Goal: Obtain resource: Obtain resource

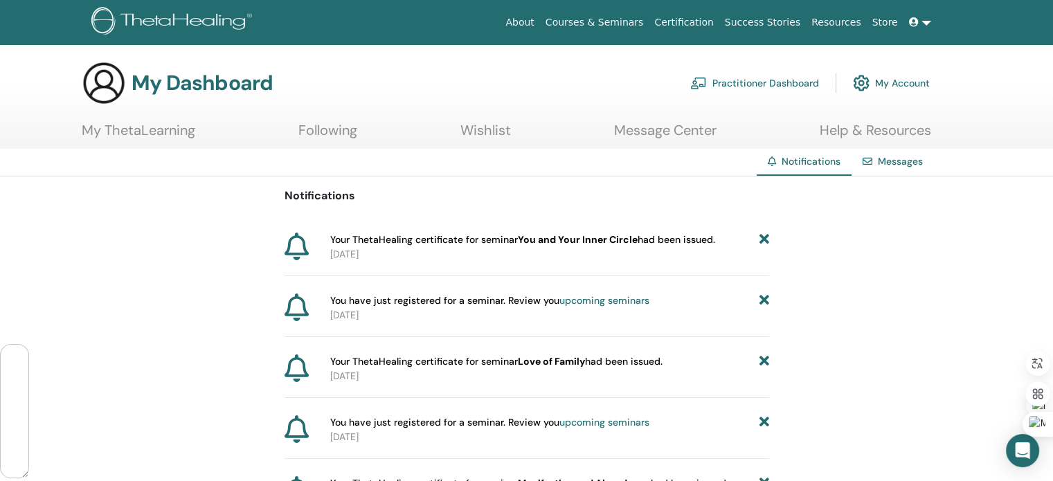
scroll to position [1479, 0]
click at [365, 243] on span "Your ThetaHealing certificate for seminar You and Your Inner Circle had been is…" at bounding box center [522, 240] width 385 height 15
click at [421, 247] on p "2025-08-25" at bounding box center [549, 254] width 439 height 15
click at [511, 235] on span "Your ThetaHealing certificate for seminar You and Your Inner Circle had been is…" at bounding box center [522, 240] width 385 height 15
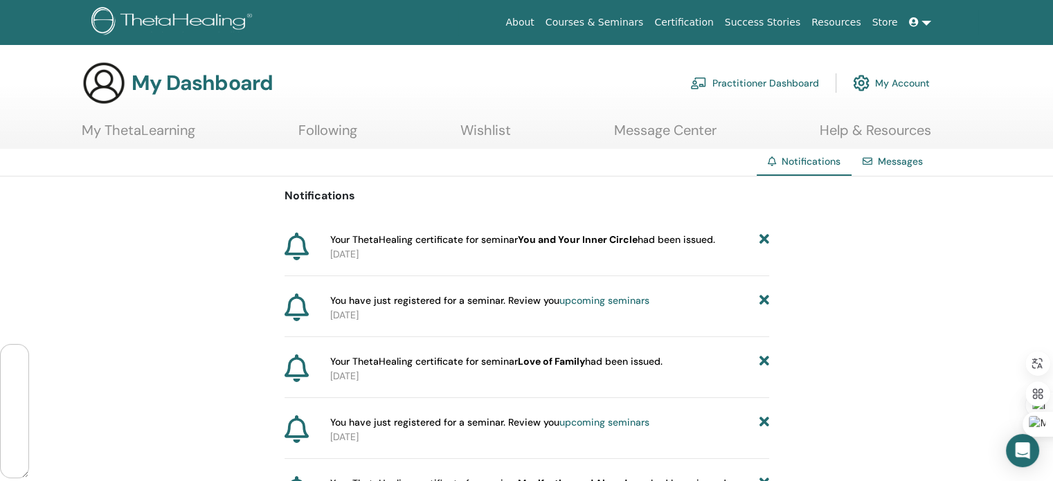
type textarea "*******"
click at [511, 235] on span "Your ThetaHealing certificate for seminar You and Your Inner Circle had been is…" at bounding box center [522, 240] width 385 height 15
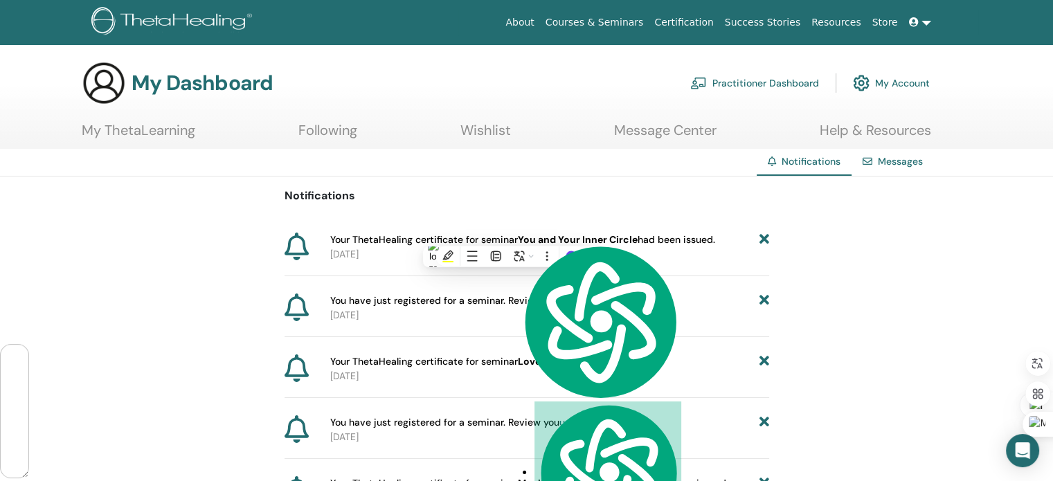
click at [532, 309] on p "2025-08-20" at bounding box center [549, 315] width 439 height 15
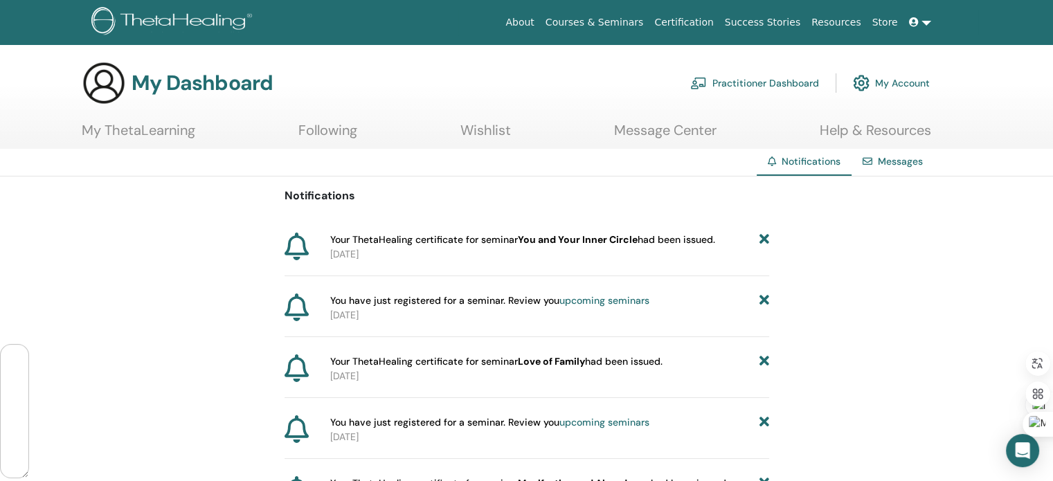
click at [922, 19] on link at bounding box center [919, 23] width 33 height 26
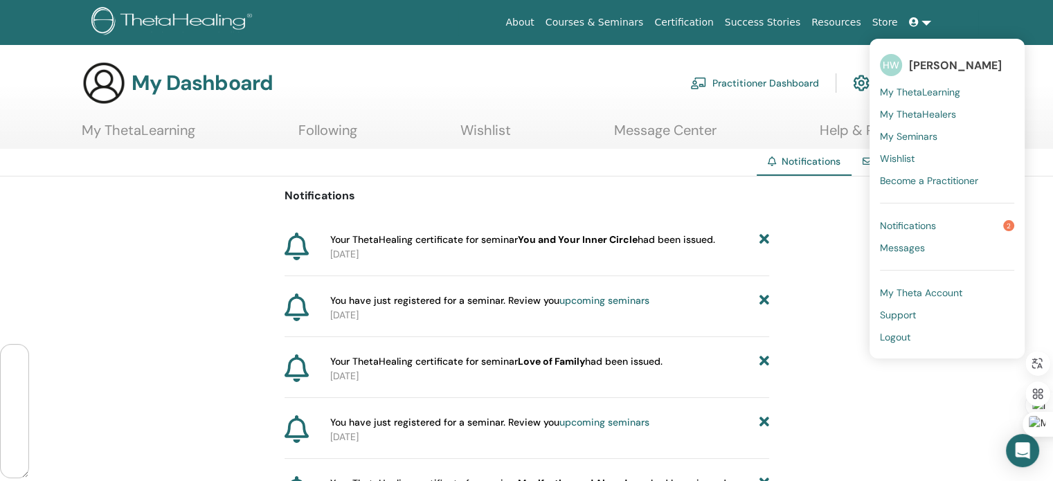
click at [936, 93] on span "My ThetaLearning" at bounding box center [920, 92] width 80 height 12
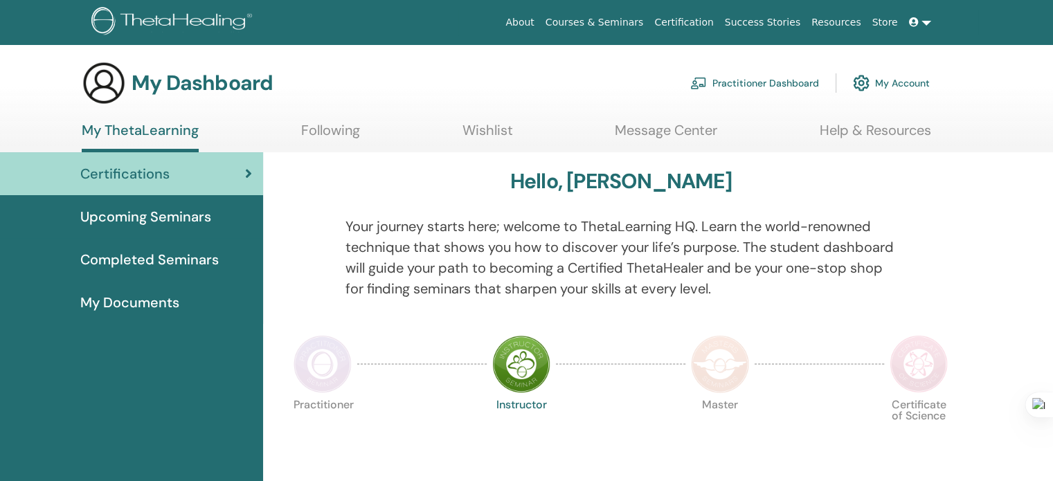
scroll to position [1479, 0]
click at [912, 21] on icon at bounding box center [914, 22] width 10 height 10
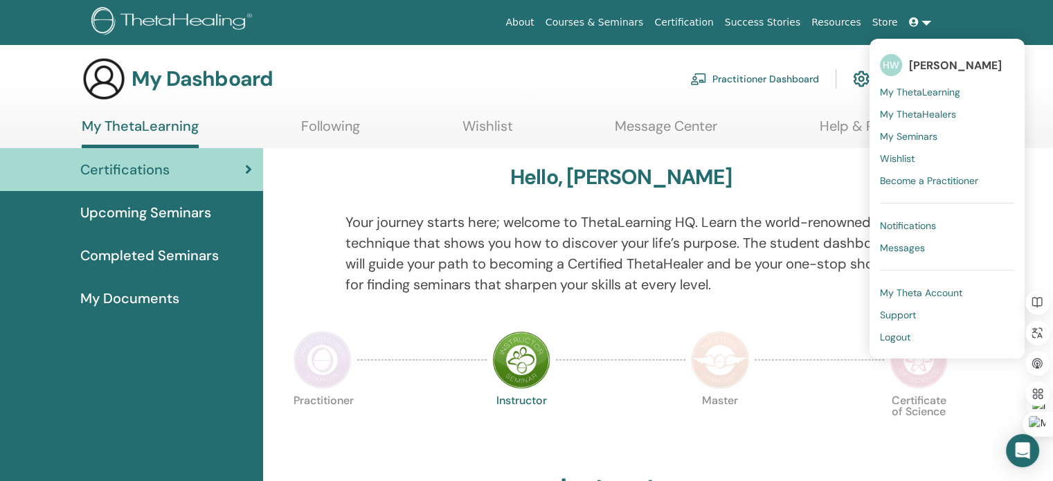
scroll to position [0, 0]
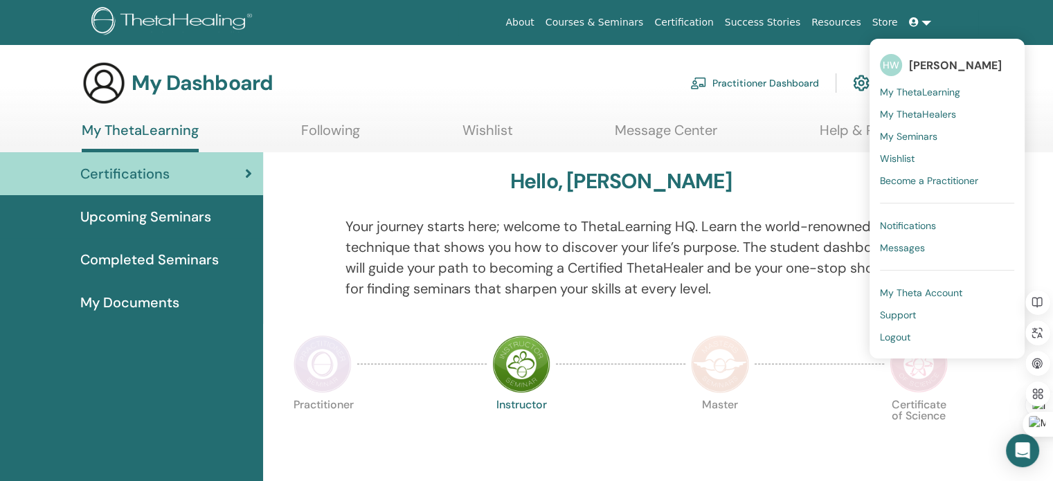
click at [161, 300] on span "My Documents" at bounding box center [129, 302] width 99 height 21
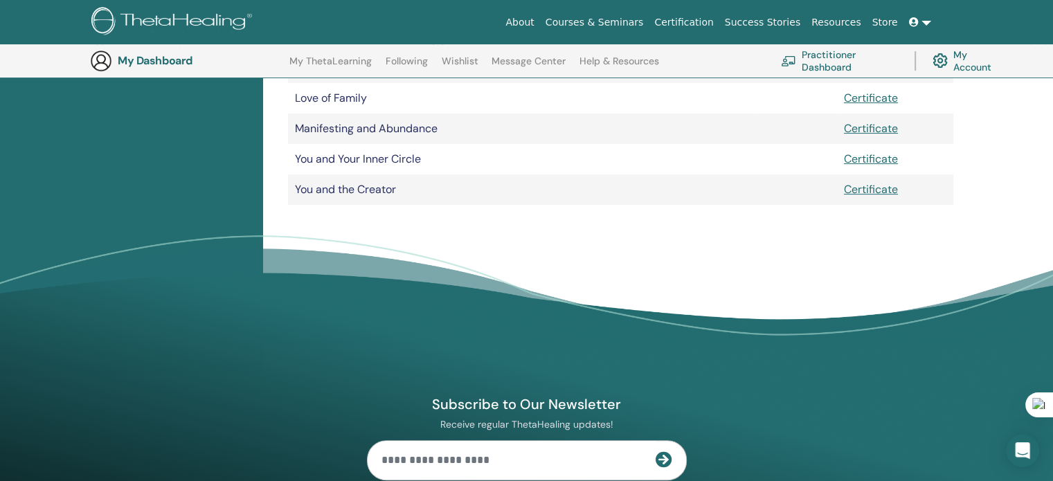
scroll to position [1479, 0]
click at [883, 186] on link "Certificate" at bounding box center [871, 189] width 54 height 15
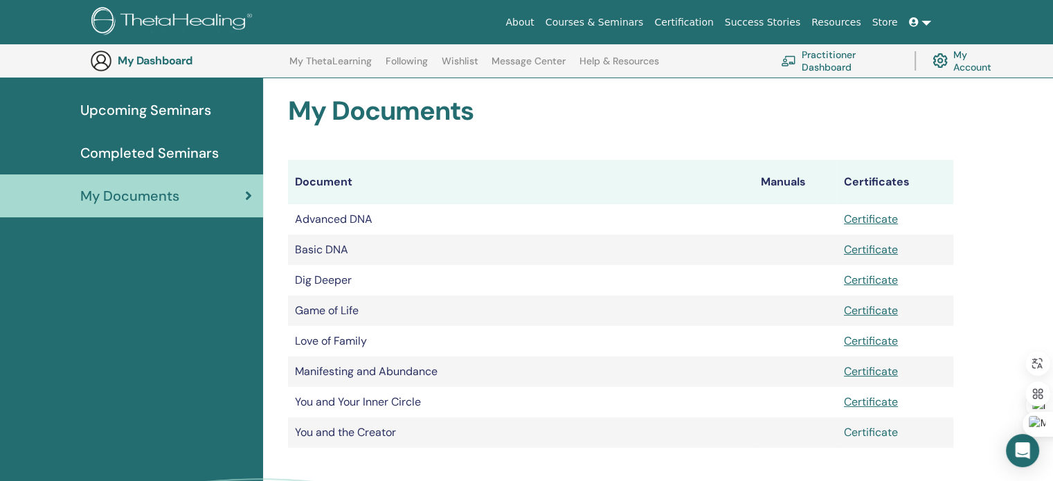
scroll to position [140, 0]
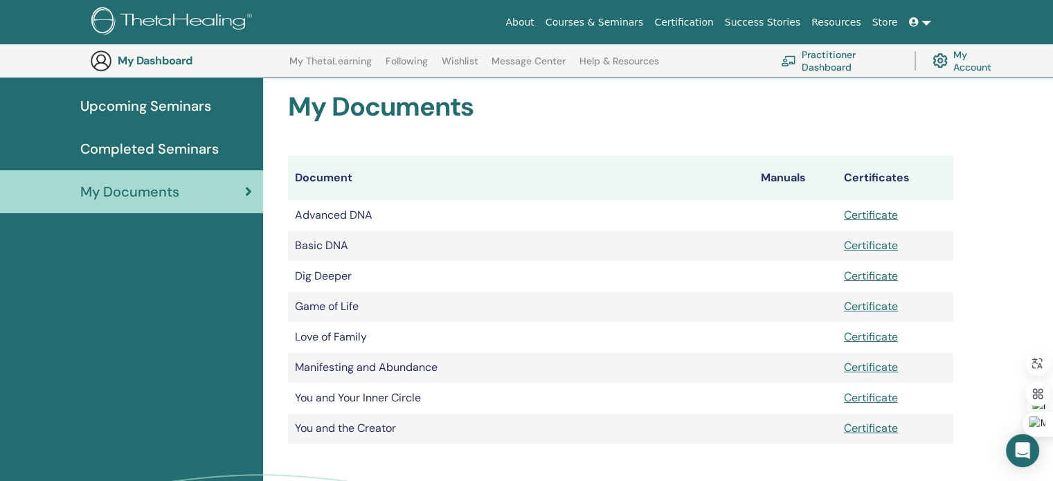
click at [166, 158] on span "Completed Seminars" at bounding box center [149, 148] width 138 height 21
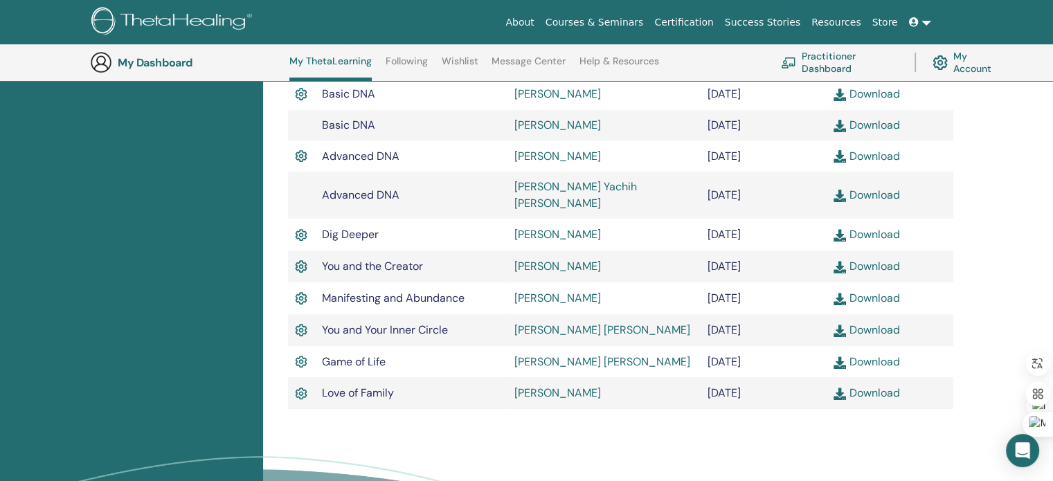
scroll to position [440, 0]
